Goal: Task Accomplishment & Management: Complete application form

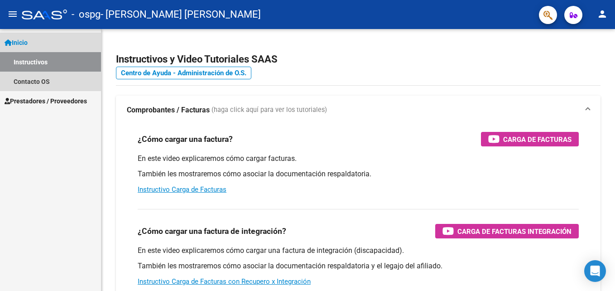
click at [34, 39] on link "Inicio" at bounding box center [50, 42] width 101 height 19
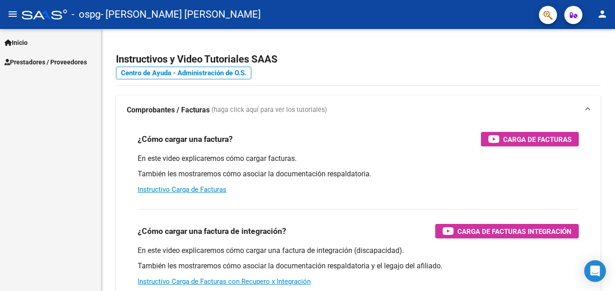
click at [39, 66] on span "Prestadores / Proveedores" at bounding box center [46, 62] width 82 height 10
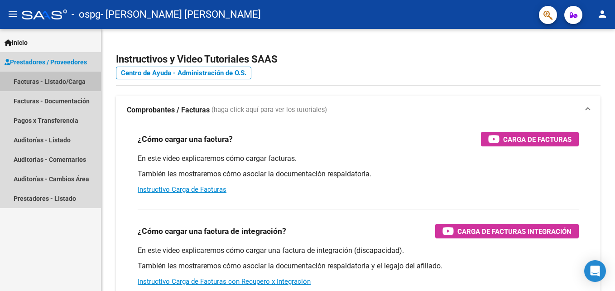
click at [39, 82] on link "Facturas - Listado/Carga" at bounding box center [50, 81] width 101 height 19
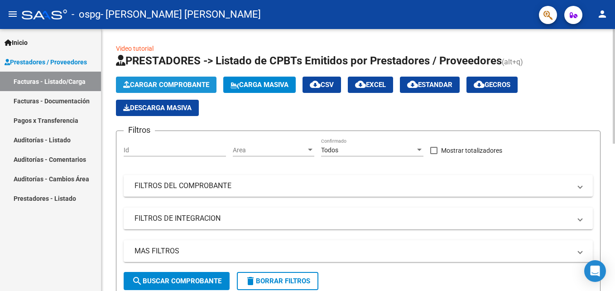
click at [189, 81] on span "Cargar Comprobante" at bounding box center [166, 85] width 86 height 8
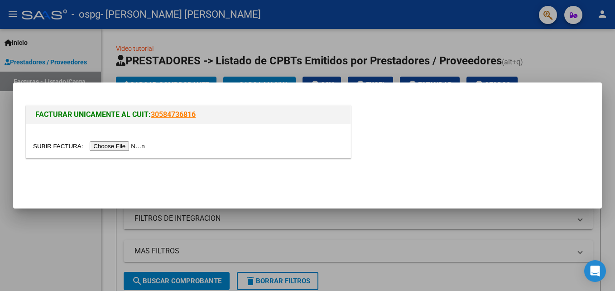
click at [102, 149] on input "file" at bounding box center [90, 146] width 115 height 10
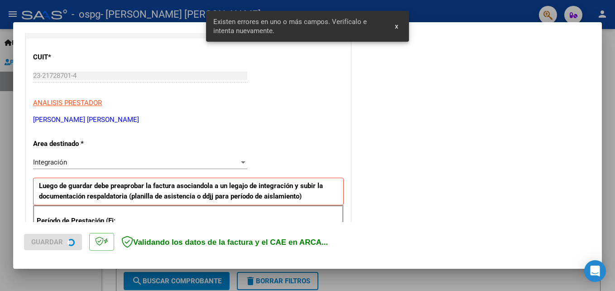
scroll to position [204, 0]
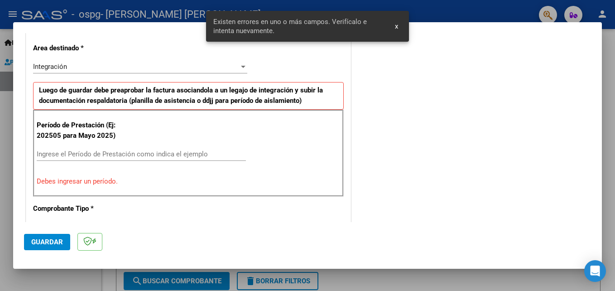
click at [189, 151] on input "Ingrese el Período de Prestación como indica el ejemplo" at bounding box center [141, 154] width 209 height 8
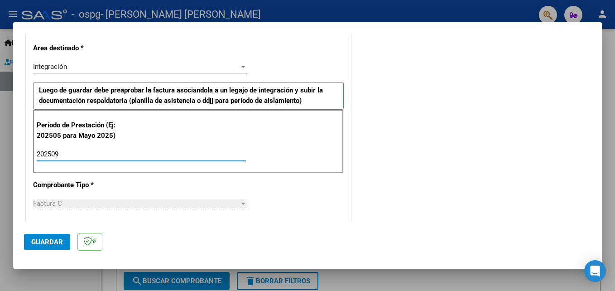
type input "202509"
click at [241, 205] on div at bounding box center [243, 203] width 8 height 7
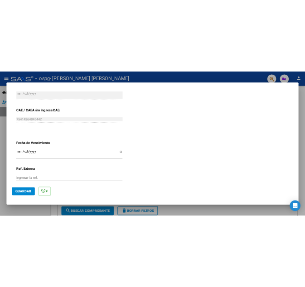
scroll to position [609, 0]
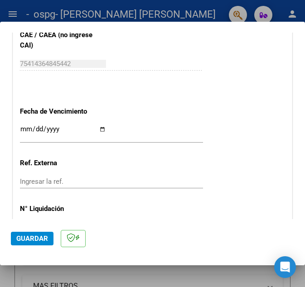
click at [105, 130] on div "Ingresar la fecha" at bounding box center [111, 132] width 183 height 19
click at [100, 128] on input "Ingresar la fecha" at bounding box center [63, 133] width 86 height 15
type input "[DATE]"
click at [33, 242] on span "Guardar" at bounding box center [32, 239] width 32 height 8
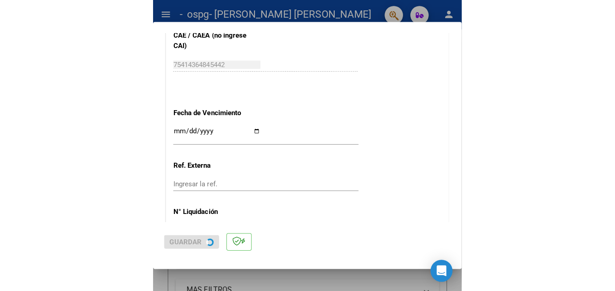
scroll to position [0, 0]
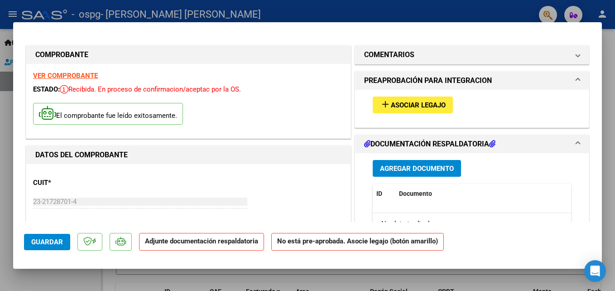
click at [198, 244] on strong "Adjunte documentación respaldatoria" at bounding box center [201, 241] width 113 height 8
click at [421, 165] on span "Agregar Documento" at bounding box center [417, 169] width 74 height 8
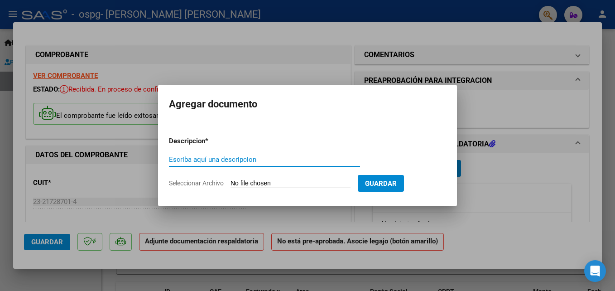
click at [185, 160] on input "Escriba aquí una descripcion" at bounding box center [264, 159] width 191 height 8
type input "Planilla"
click at [217, 184] on span "Seleccionar Archivo" at bounding box center [196, 182] width 55 height 7
click at [231, 184] on input "Seleccionar Archivo" at bounding box center [291, 183] width 120 height 9
type input "C:\fakepath\PLANILLA ASISTENCIA.pdf"
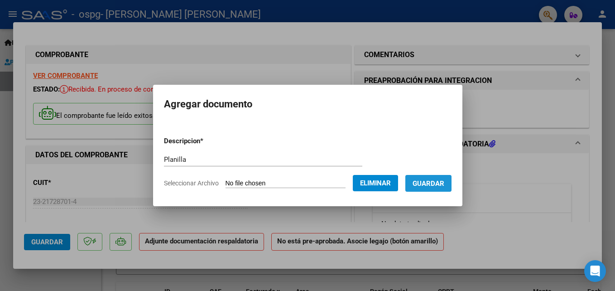
click at [423, 187] on span "Guardar" at bounding box center [429, 183] width 32 height 8
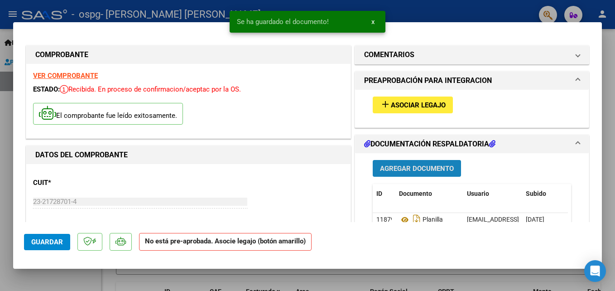
click at [410, 167] on span "Agregar Documento" at bounding box center [417, 169] width 74 height 8
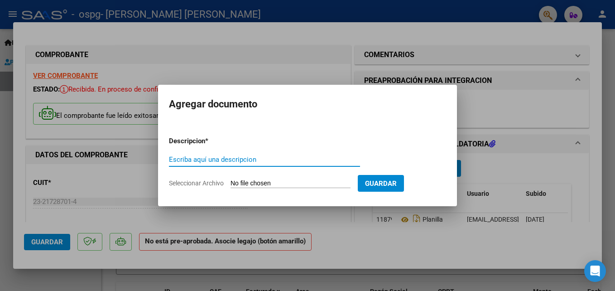
click at [245, 163] on input "Escriba aquí una descripcion" at bounding box center [264, 159] width 191 height 8
type input "Autorizacion"
click at [260, 183] on input "Seleccionar Archivo" at bounding box center [291, 183] width 120 height 9
type input "C:\fakepath\AUTORIZACIONES 2025.odt2.odt2.pdf"
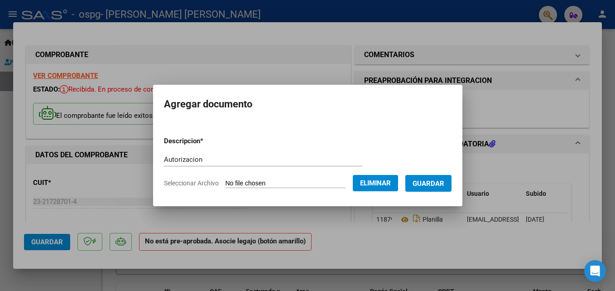
click at [427, 185] on span "Guardar" at bounding box center [429, 183] width 32 height 8
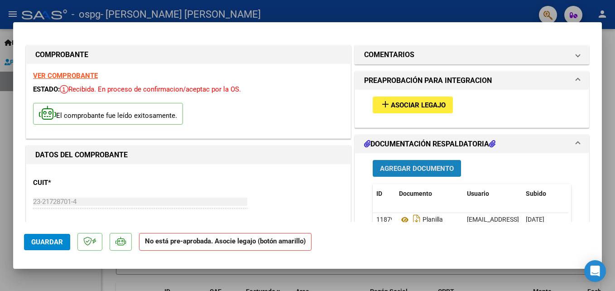
click at [411, 169] on span "Agregar Documento" at bounding box center [417, 169] width 74 height 8
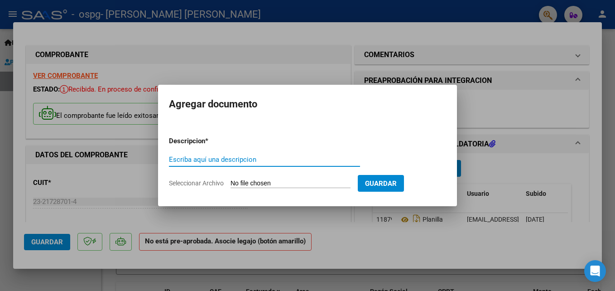
click at [248, 161] on input "Escriba aquí una descripcion" at bounding box center [264, 159] width 191 height 8
type input "factura"
click at [247, 179] on form "Descripcion * factura Escriba aquí una descripcion Seleccionar Archivo Guardar" at bounding box center [307, 162] width 277 height 66
click at [247, 182] on input "Seleccionar Archivo" at bounding box center [291, 183] width 120 height 9
type input "C:\fakepath\23217287014_011_00002_00000893.pdf"
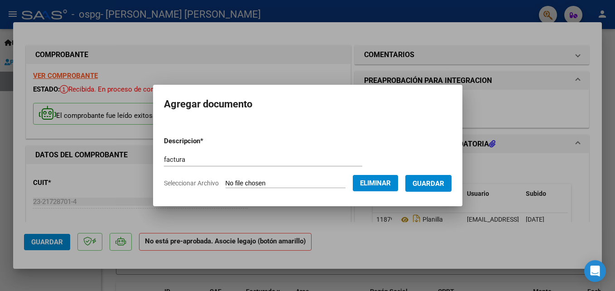
click at [437, 184] on span "Guardar" at bounding box center [429, 183] width 32 height 8
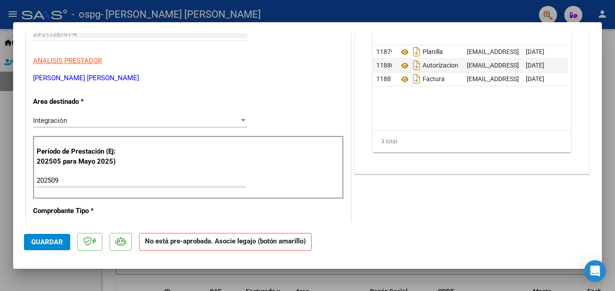
scroll to position [187, 0]
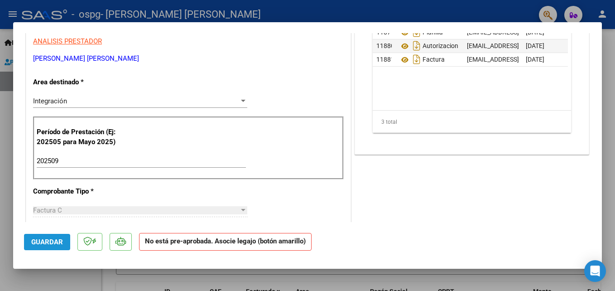
click at [49, 237] on button "Guardar" at bounding box center [47, 242] width 46 height 16
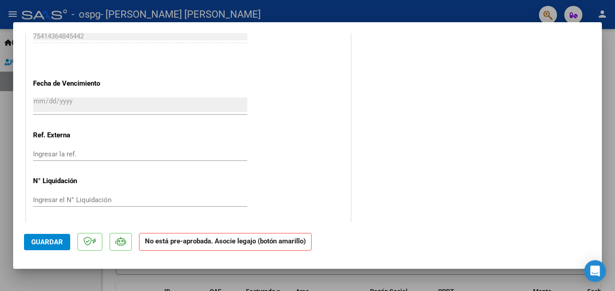
scroll to position [599, 0]
click at [609, 141] on div at bounding box center [307, 145] width 615 height 291
type input "$ 0,00"
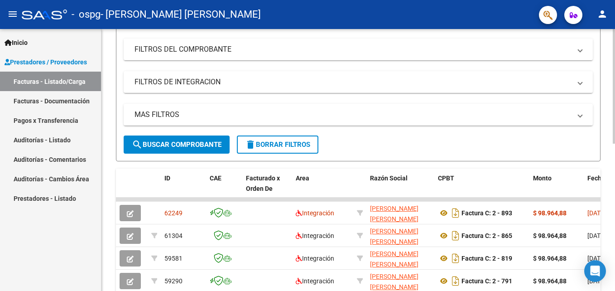
scroll to position [139, 0]
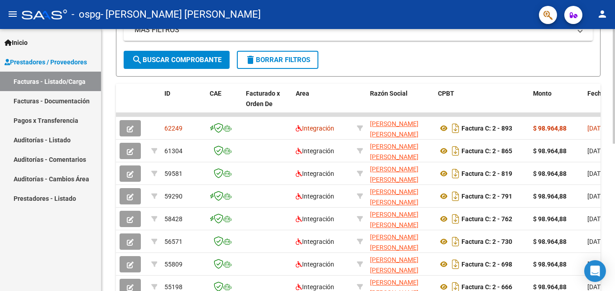
click at [615, 233] on html "menu - ospg - [PERSON_NAME] [PERSON_NAME] person Inicio Instructivos Contacto O…" at bounding box center [307, 145] width 615 height 291
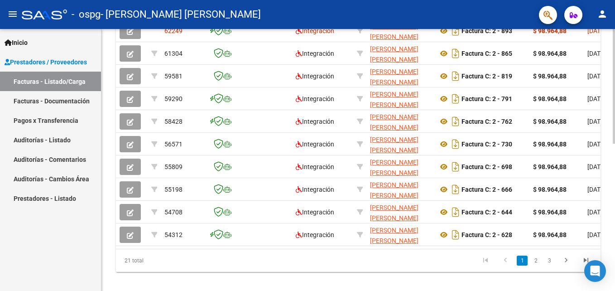
scroll to position [320, 0]
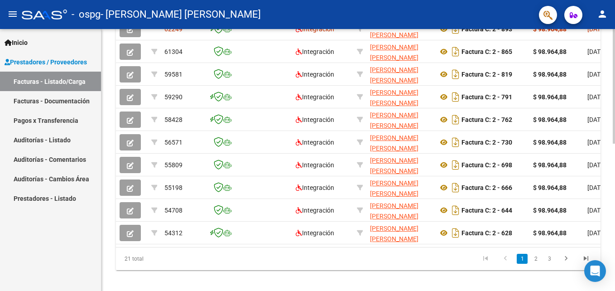
click at [615, 247] on html "menu - ospg - [PERSON_NAME] [PERSON_NAME] person Inicio Instructivos Contacto O…" at bounding box center [307, 145] width 615 height 291
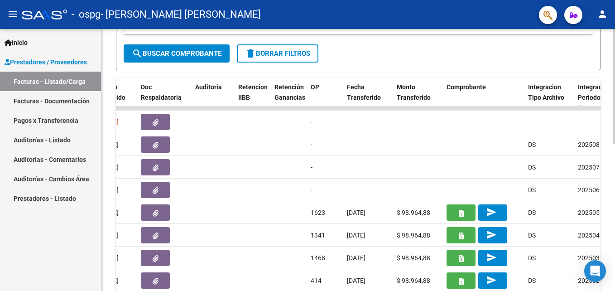
scroll to position [226, 0]
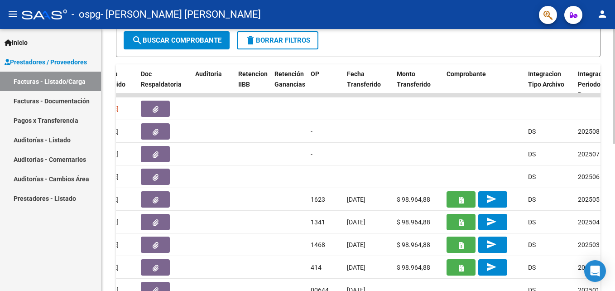
click at [614, 156] on div at bounding box center [614, 194] width 2 height 115
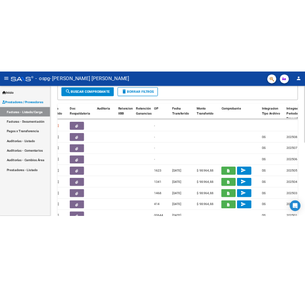
scroll to position [242, 0]
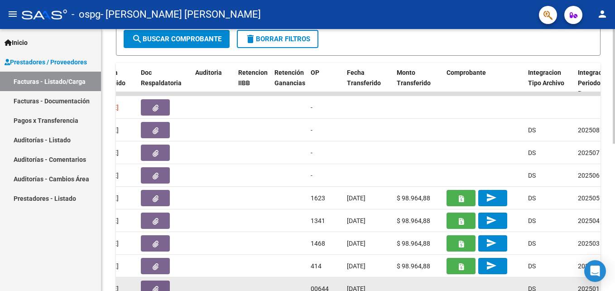
click at [407, 291] on datatable-body-cell at bounding box center [418, 288] width 50 height 22
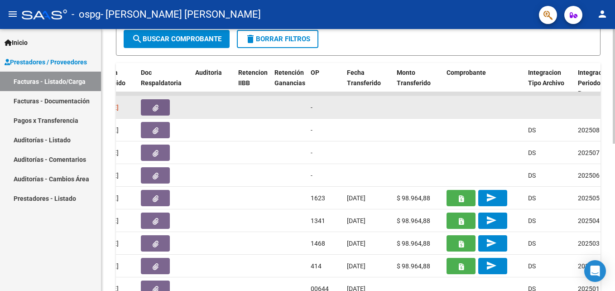
drag, startPoint x: 249, startPoint y: 113, endPoint x: 275, endPoint y: 114, distance: 25.4
click at [275, 114] on div "62249 Integración [PERSON_NAME] [PERSON_NAME] 23217287014 Factura C: 2 - 893 $ …" at bounding box center [502, 107] width 1911 height 23
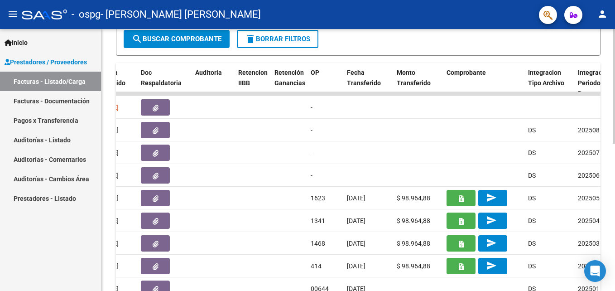
drag, startPoint x: 613, startPoint y: 176, endPoint x: 615, endPoint y: 194, distance: 18.7
click at [615, 194] on div "Video tutorial PRESTADORES -> Listado de CPBTs Emitidos por Prestadores / Prove…" at bounding box center [360, 82] width 516 height 591
click at [615, 194] on div at bounding box center [614, 194] width 2 height 115
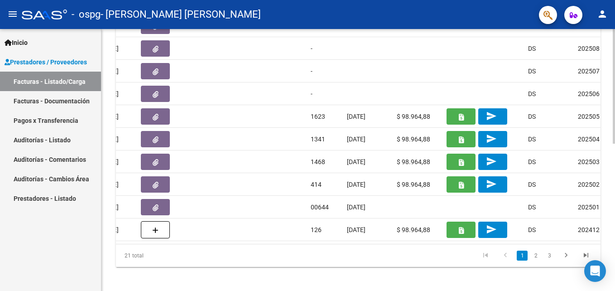
click at [615, 229] on html "menu - ospg - [PERSON_NAME] [PERSON_NAME] person Inicio Instructivos Contacto O…" at bounding box center [307, 145] width 615 height 291
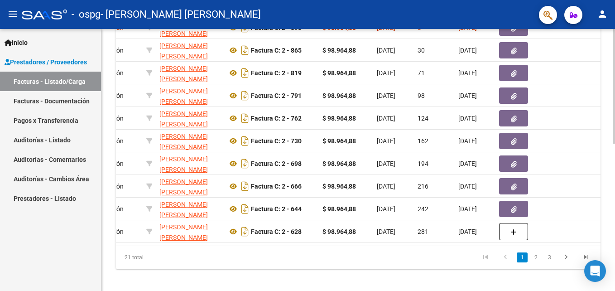
scroll to position [0, 263]
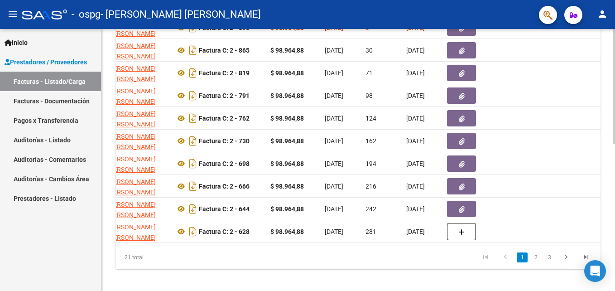
click at [615, 182] on div at bounding box center [614, 230] width 2 height 115
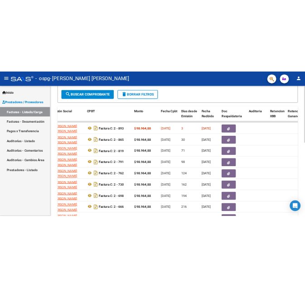
scroll to position [237, 0]
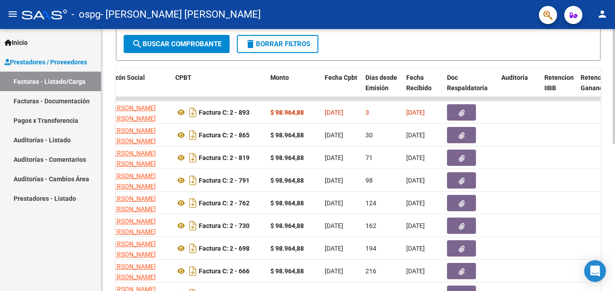
click at [611, 145] on div "Video tutorial PRESTADORES -> Listado de CPBTs Emitidos por Prestadores / Prove…" at bounding box center [360, 87] width 516 height 591
click at [605, 18] on mat-icon "person" at bounding box center [602, 14] width 11 height 11
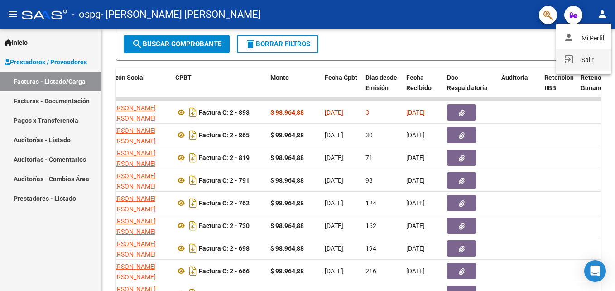
click at [589, 58] on button "exit_to_app Salir" at bounding box center [584, 60] width 55 height 22
